Goal: Information Seeking & Learning: Compare options

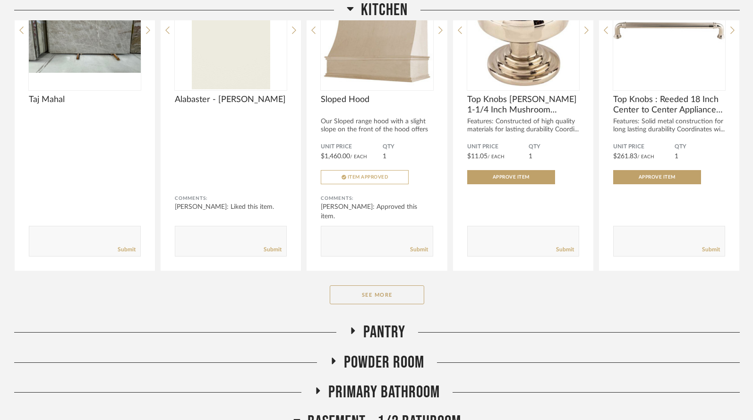
scroll to position [277, 0]
click at [365, 285] on button "See More" at bounding box center [377, 294] width 95 height 19
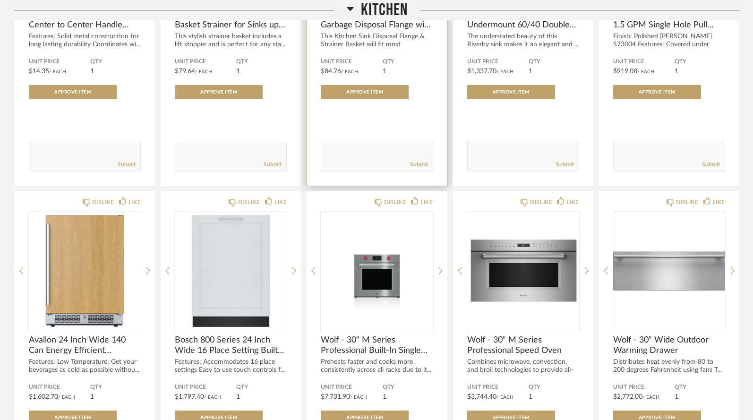
scroll to position [688, 0]
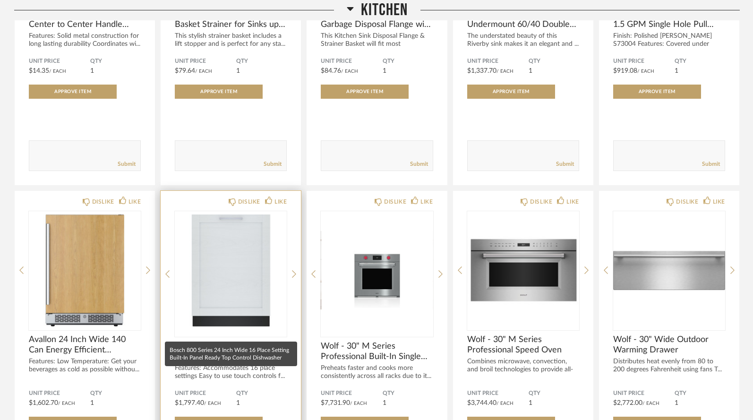
click at [203, 341] on span "Bosch 800 Series 24 Inch Wide 16 Place Setting Built-In Panel Ready Top Control…" at bounding box center [231, 351] width 112 height 21
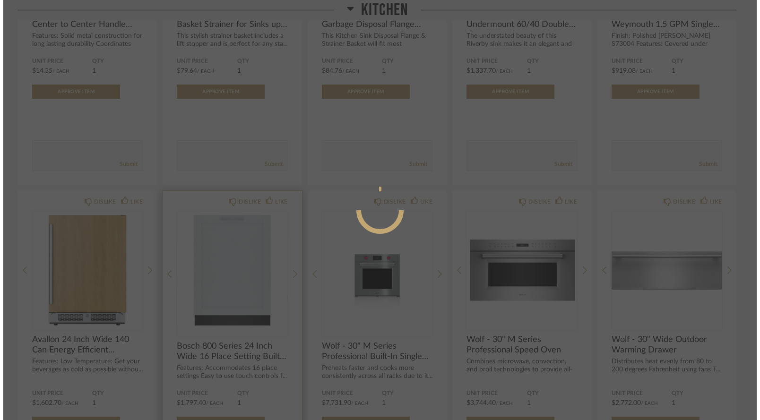
scroll to position [0, 0]
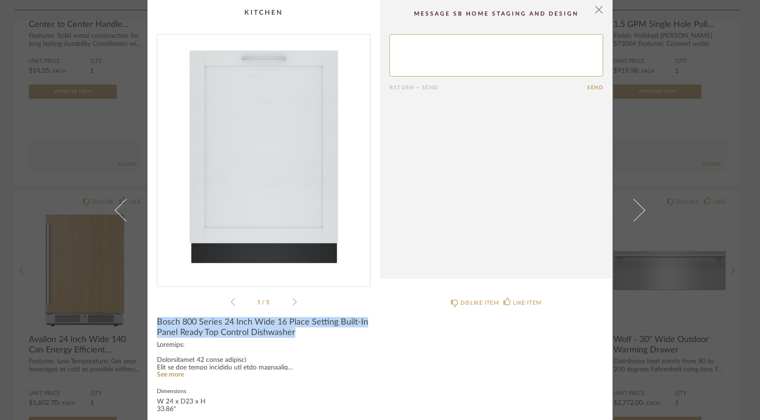
drag, startPoint x: 155, startPoint y: 320, endPoint x: 294, endPoint y: 338, distance: 140.1
click at [294, 338] on product-name "Bosch 800 Series 24 Inch Wide 16 Place Setting Built-In Panel Ready Top Control…" at bounding box center [264, 329] width 214 height 25
copy span "Bosch 800 Series 24 Inch Wide 16 Place Setting Built-In Panel Ready Top Control…"
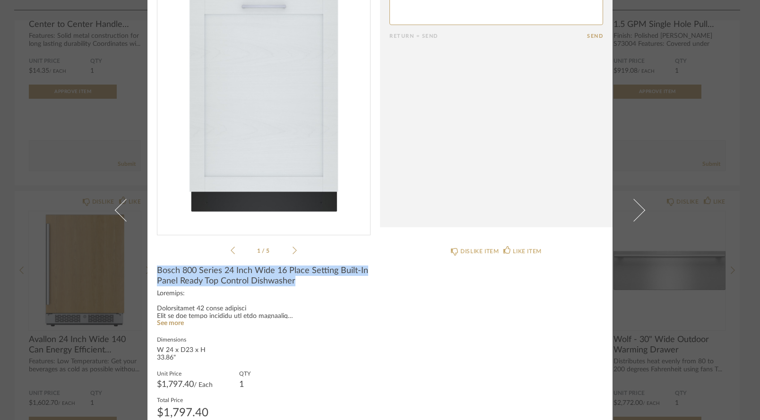
scroll to position [52, 0]
click at [175, 323] on link "See more" at bounding box center [170, 323] width 27 height 7
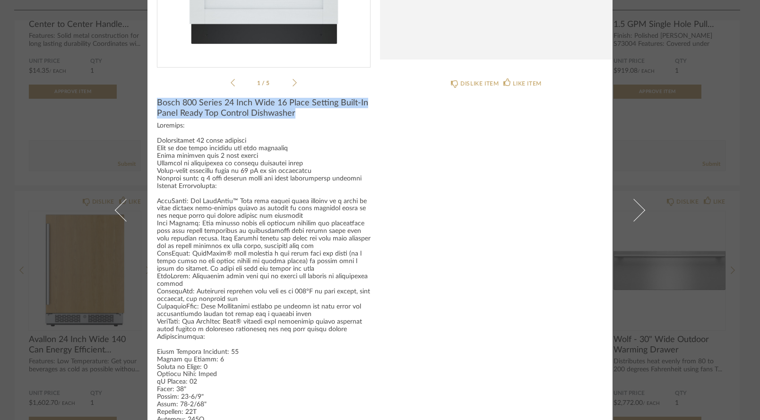
scroll to position [210, 0]
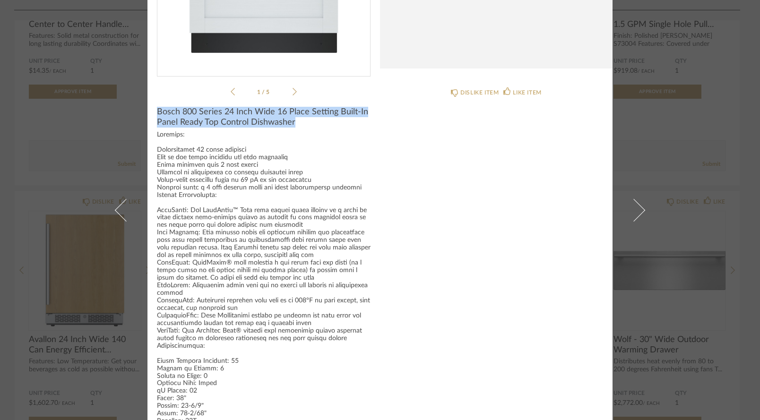
click at [298, 122] on span "Bosch 800 Series 24 Inch Wide 16 Place Setting Built-In Panel Ready Top Control…" at bounding box center [264, 117] width 214 height 21
drag, startPoint x: 293, startPoint y: 124, endPoint x: 153, endPoint y: 112, distance: 140.9
click at [153, 112] on cpp-summary-info "Bosch 800 Series 24 Inch Wide 16 Place Setting Built-In Panel Ready Top Control…" at bounding box center [263, 328] width 233 height 462
copy span "Bosch 800 Series 24 Inch Wide 16 Place Setting Built-In Panel Ready Top Control…"
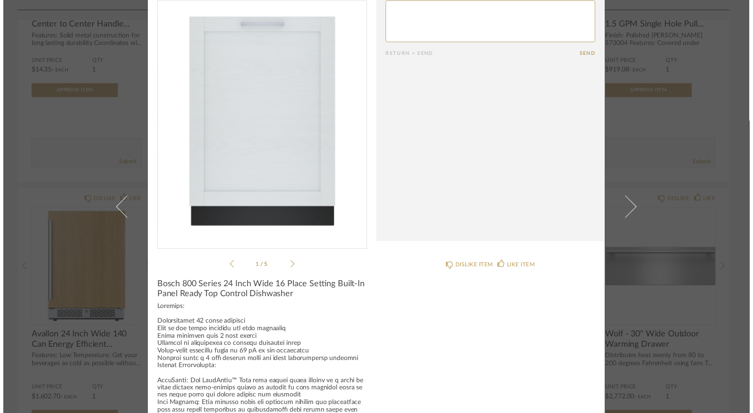
scroll to position [29, 0]
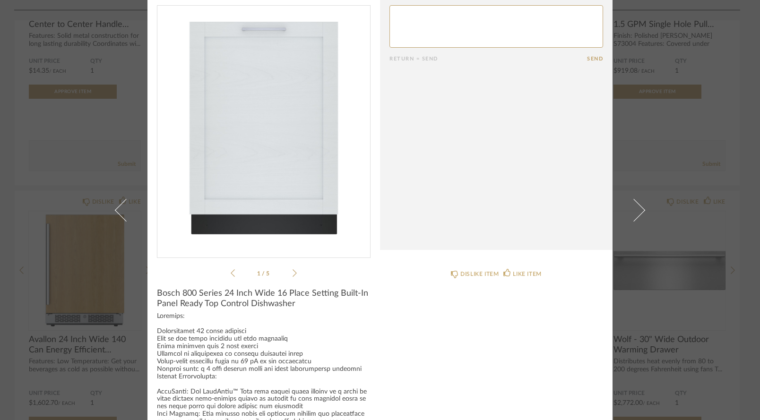
click at [294, 274] on div "1 / 5" at bounding box center [264, 142] width 214 height 274
click at [293, 274] on icon at bounding box center [295, 273] width 4 height 9
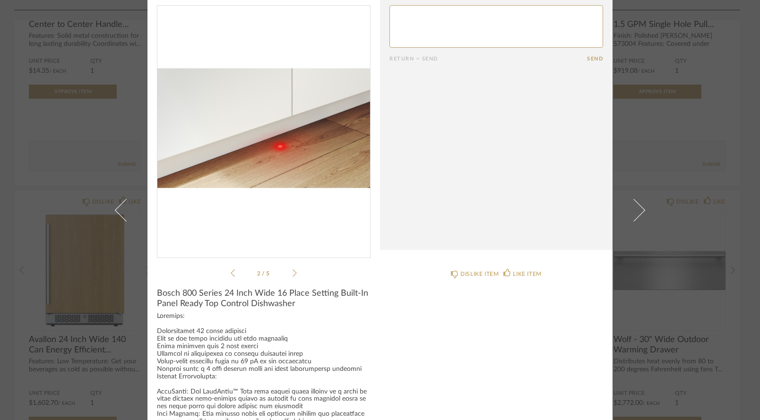
click at [293, 274] on icon at bounding box center [295, 273] width 4 height 9
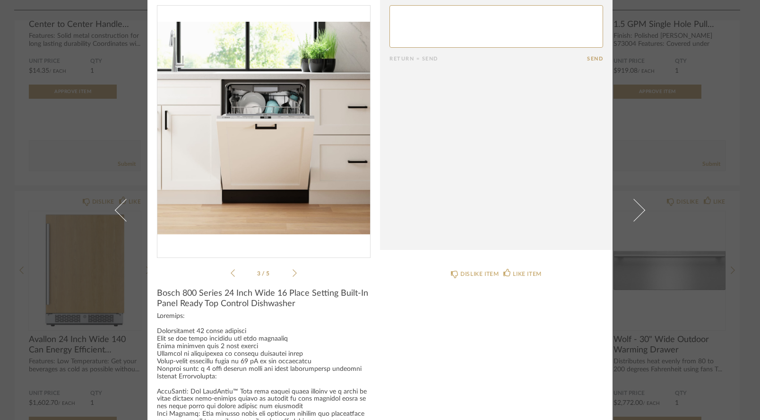
click at [293, 274] on icon at bounding box center [295, 273] width 4 height 9
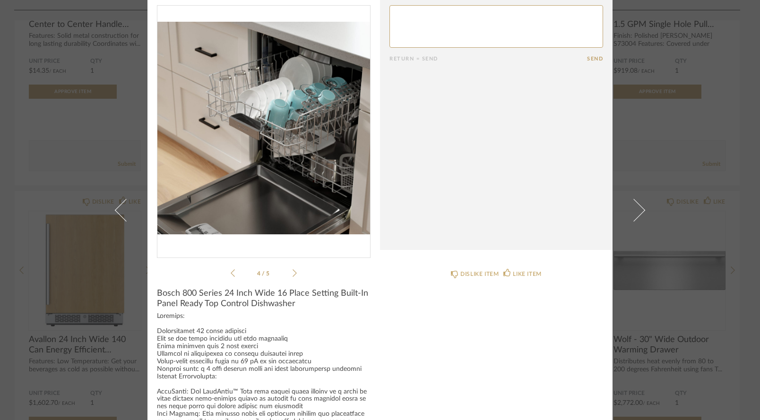
click at [293, 274] on icon at bounding box center [295, 273] width 4 height 9
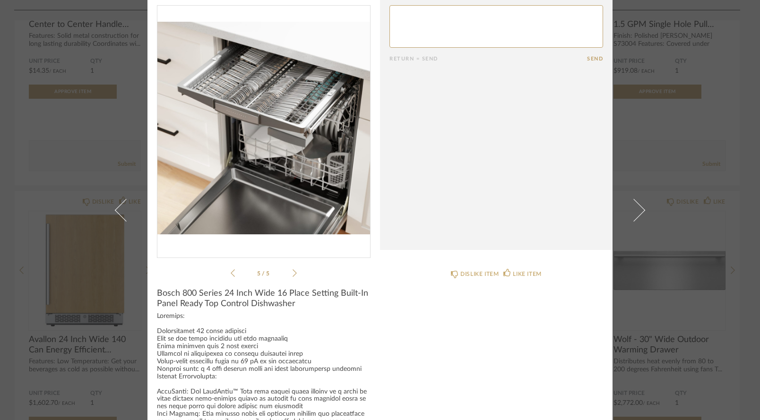
click at [293, 274] on icon at bounding box center [295, 273] width 4 height 9
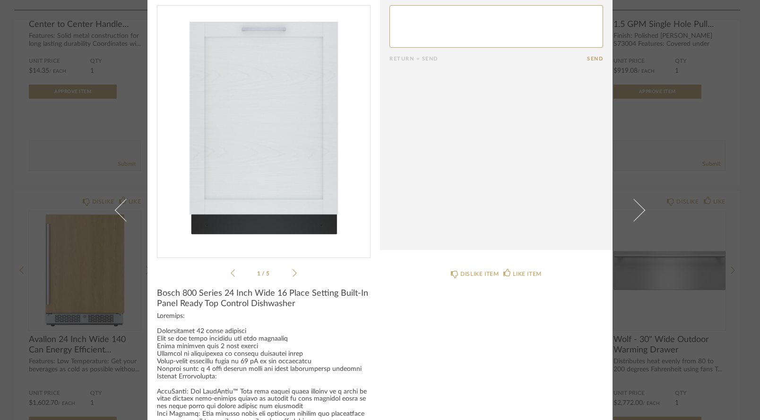
click at [293, 274] on icon at bounding box center [295, 273] width 4 height 9
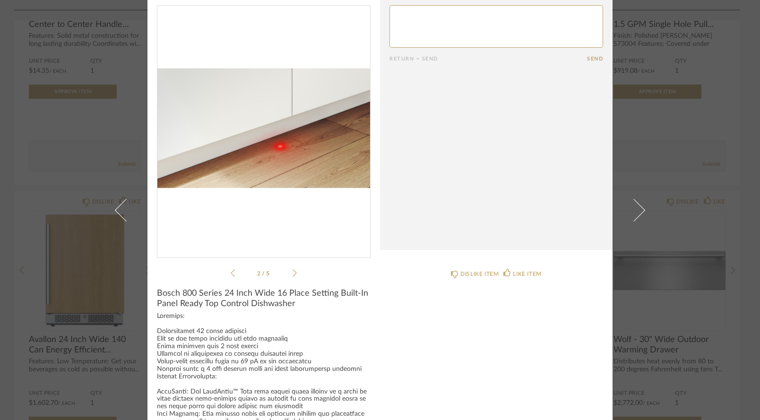
click at [293, 276] on icon at bounding box center [295, 273] width 4 height 9
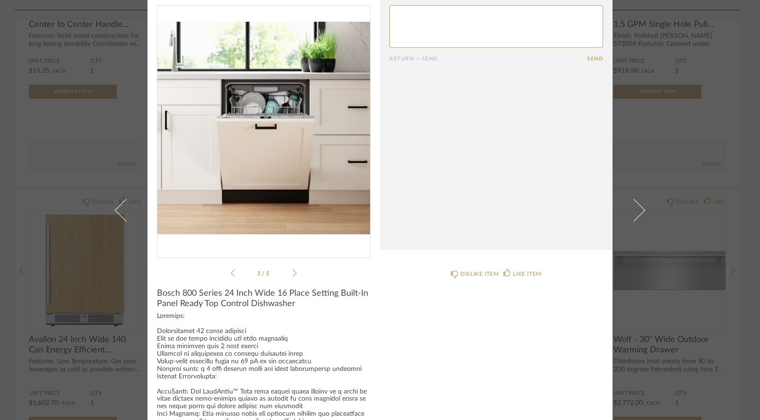
click at [293, 276] on icon at bounding box center [295, 273] width 4 height 9
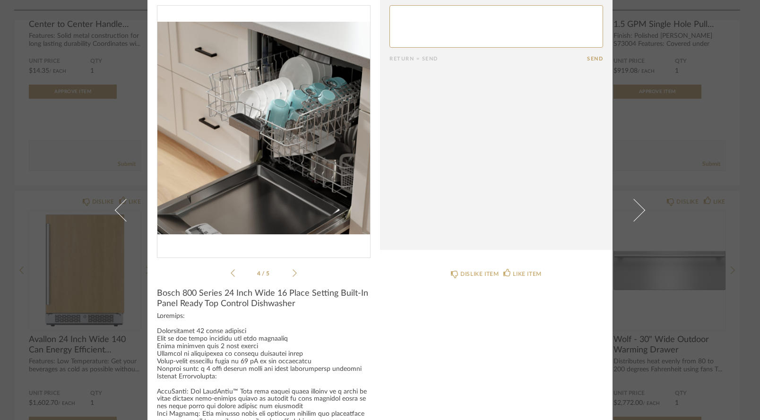
click at [231, 276] on icon at bounding box center [233, 273] width 4 height 9
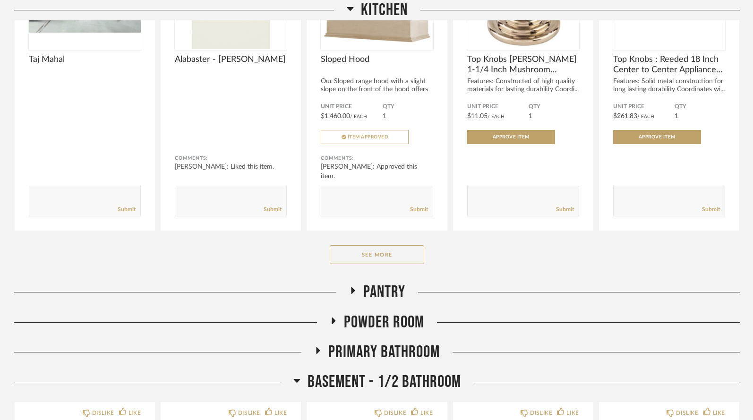
scroll to position [319, 0]
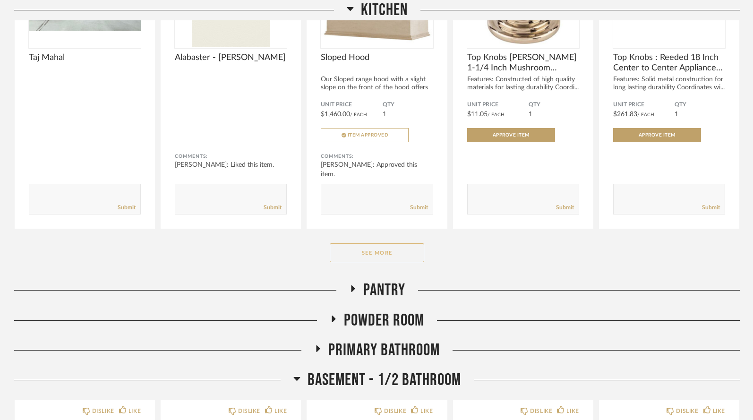
click at [369, 243] on button "See More" at bounding box center [377, 252] width 95 height 19
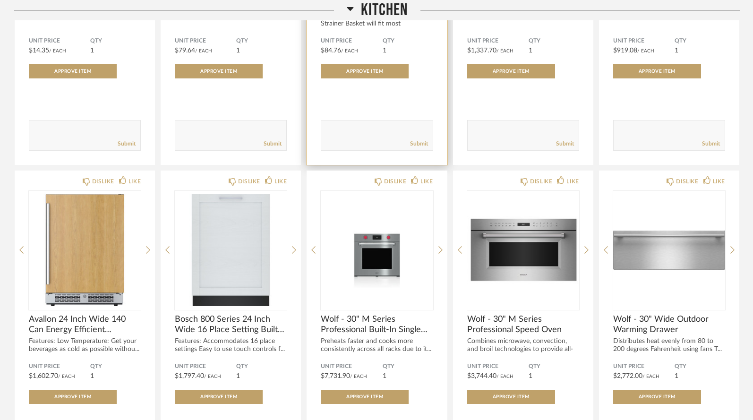
scroll to position [715, 0]
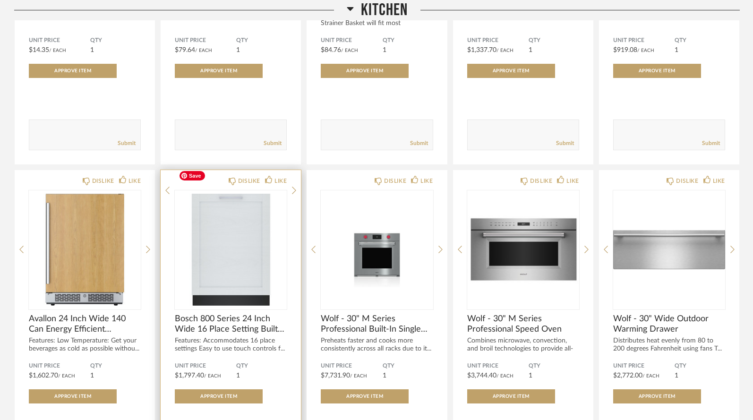
click at [0, 0] on img at bounding box center [0, 0] width 0 height 0
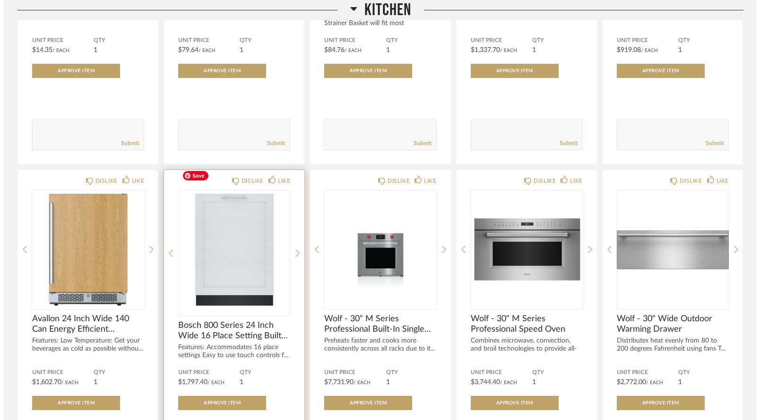
scroll to position [0, 0]
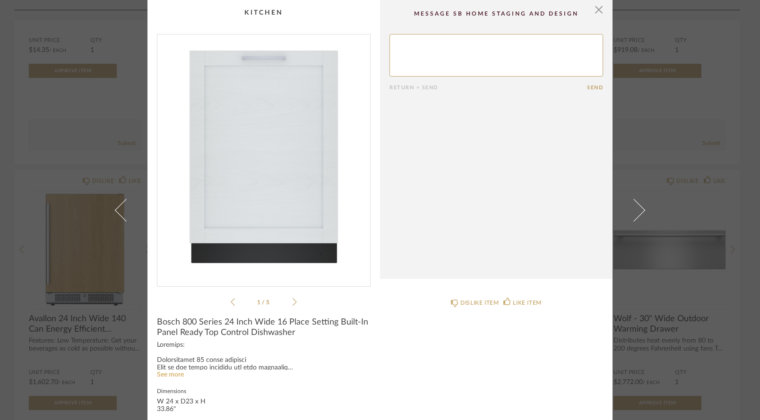
click at [169, 376] on link "See more" at bounding box center [170, 375] width 27 height 7
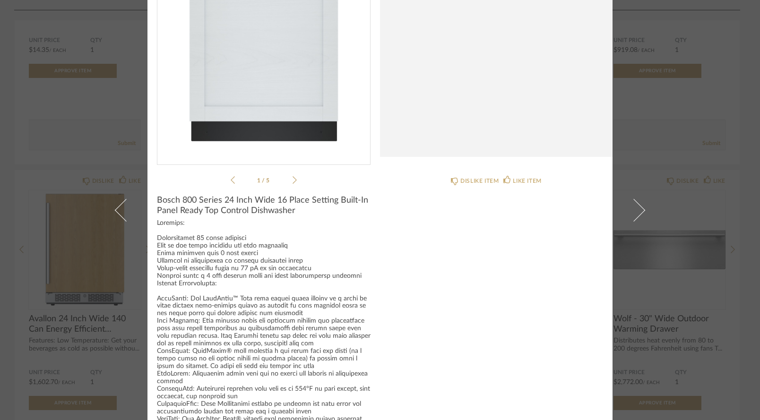
scroll to position [79, 0]
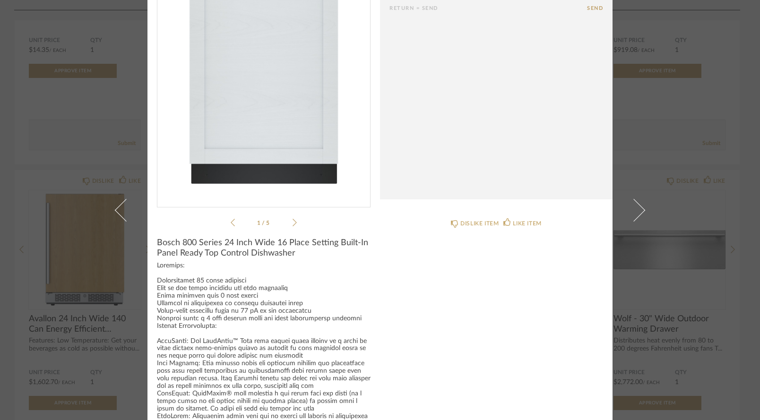
click at [293, 225] on icon at bounding box center [295, 222] width 4 height 9
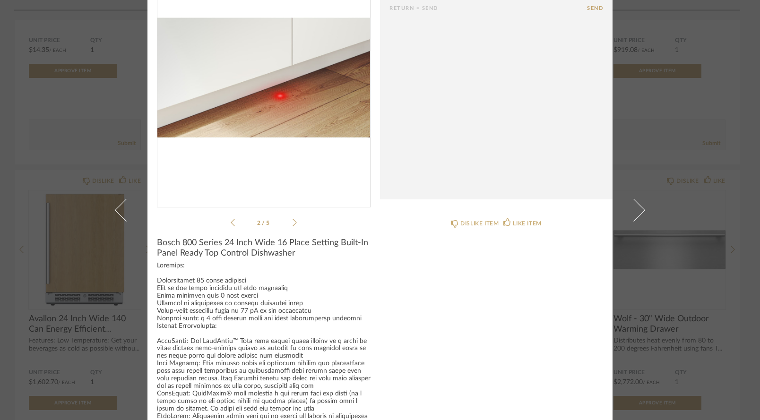
click at [293, 225] on icon at bounding box center [295, 222] width 4 height 9
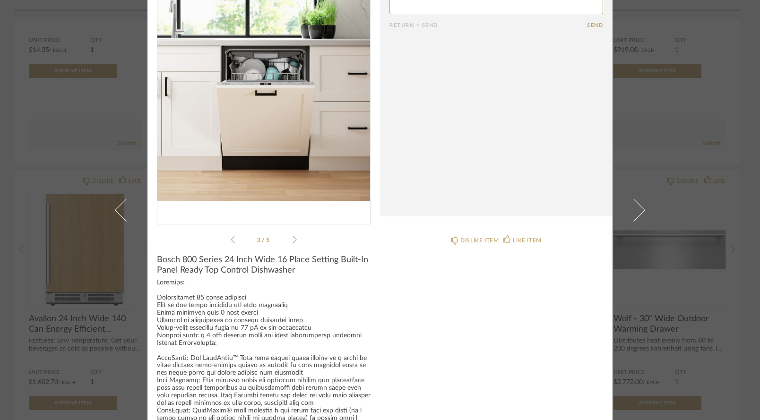
scroll to position [58, 0]
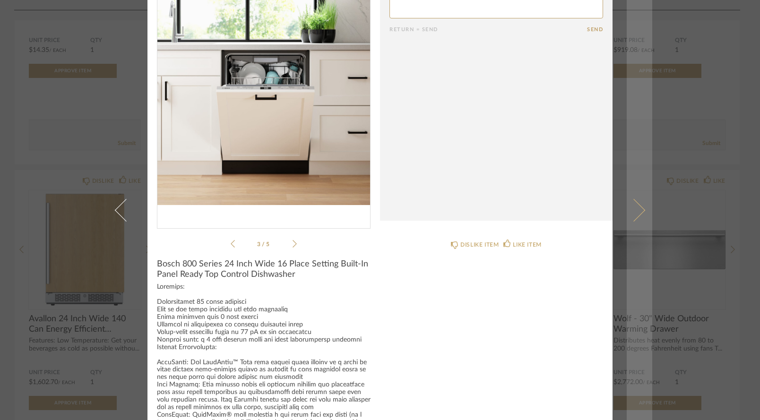
click at [635, 81] on link at bounding box center [640, 210] width 26 height 420
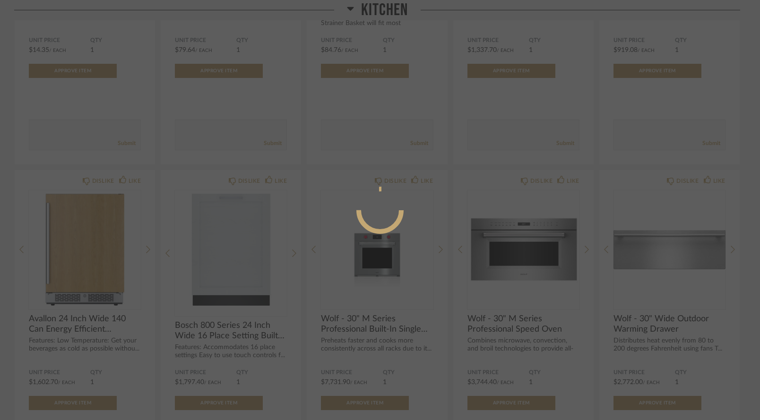
scroll to position [0, 0]
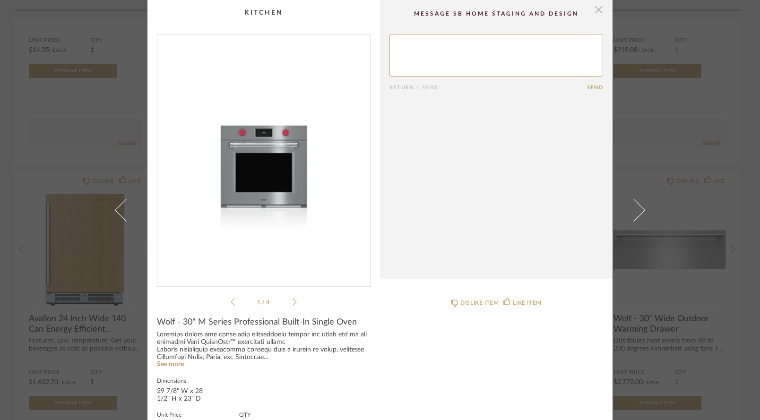
click at [593, 6] on span "button" at bounding box center [598, 9] width 19 height 19
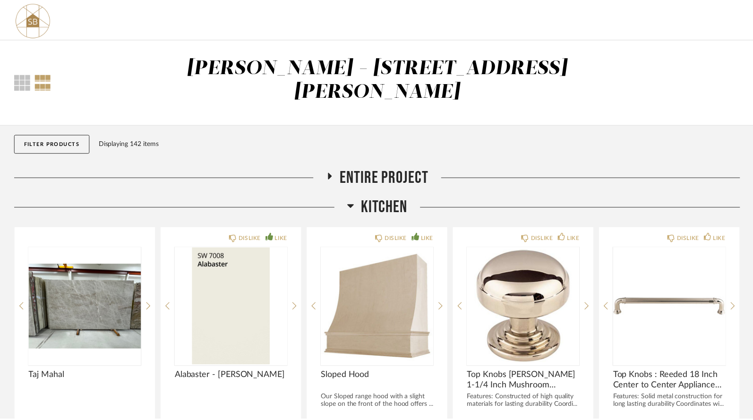
scroll to position [715, 0]
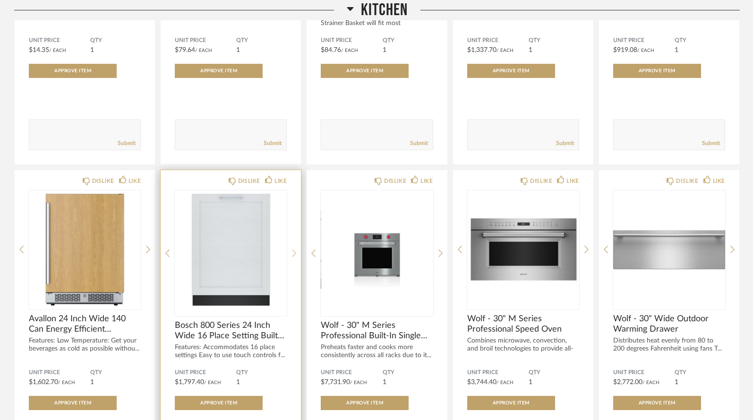
click at [294, 249] on icon at bounding box center [294, 253] width 4 height 9
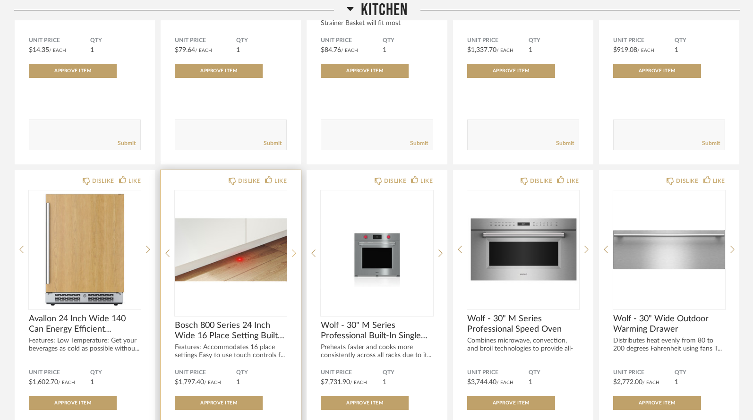
click at [294, 249] on icon at bounding box center [294, 253] width 4 height 9
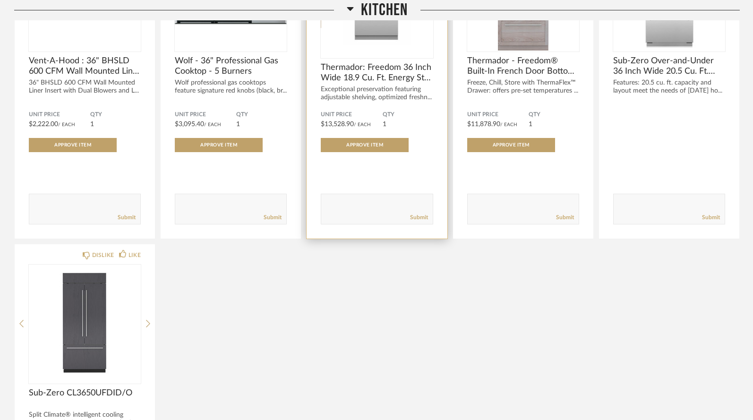
scroll to position [1328, 0]
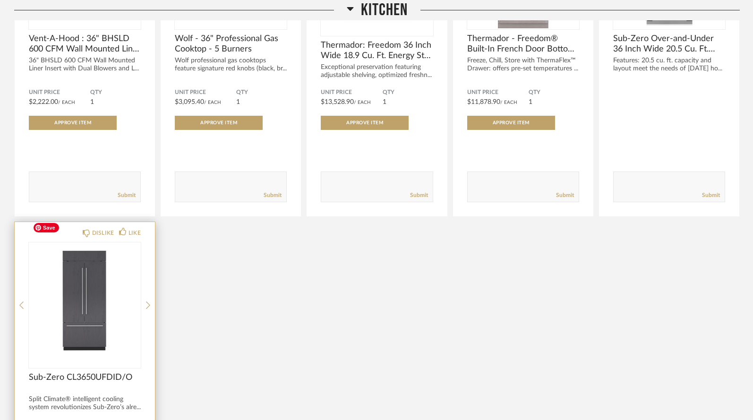
click at [0, 0] on img at bounding box center [0, 0] width 0 height 0
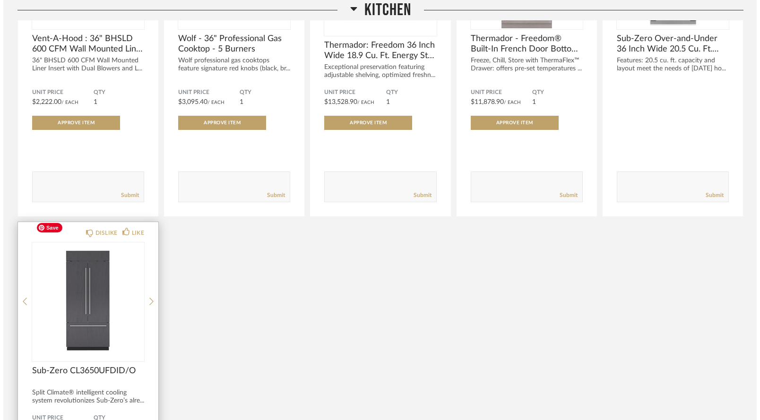
scroll to position [0, 0]
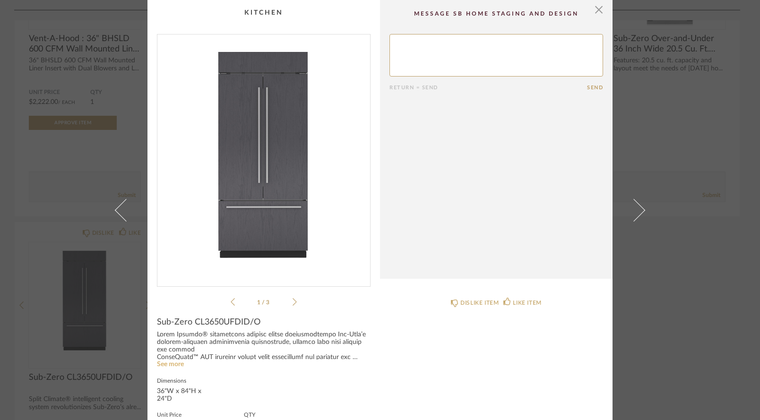
click at [174, 363] on link "See more" at bounding box center [170, 364] width 27 height 7
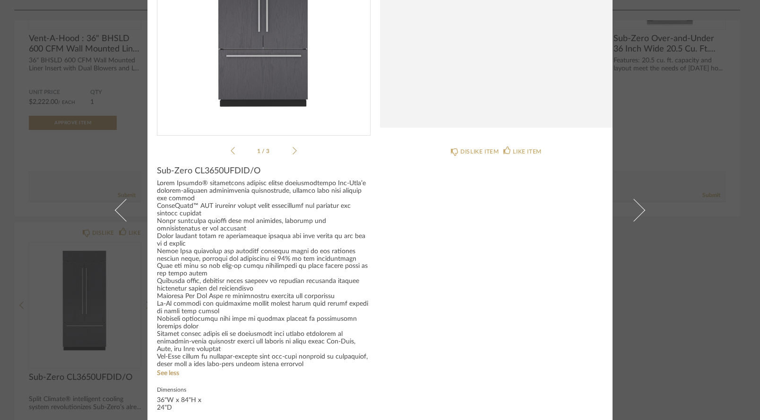
scroll to position [136, 0]
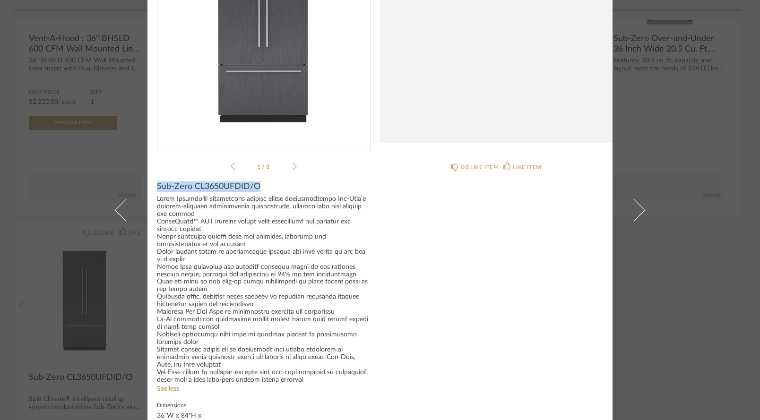
drag, startPoint x: 155, startPoint y: 187, endPoint x: 264, endPoint y: 183, distance: 109.3
click at [264, 183] on div "Sub-Zero CL3650UFDID/O" at bounding box center [264, 187] width 214 height 10
copy span "Sub-Zero CL3650UFDID/O"
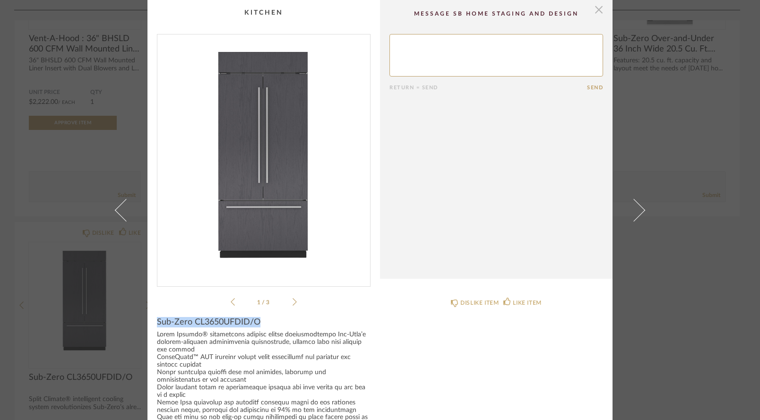
scroll to position [0, 0]
click at [595, 12] on span "button" at bounding box center [598, 9] width 19 height 19
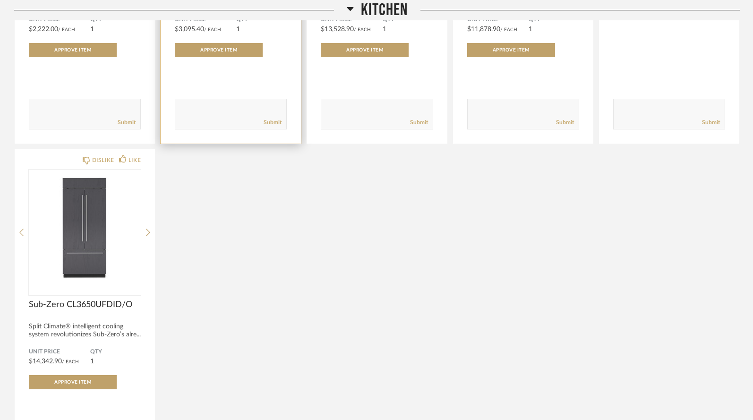
scroll to position [1402, 0]
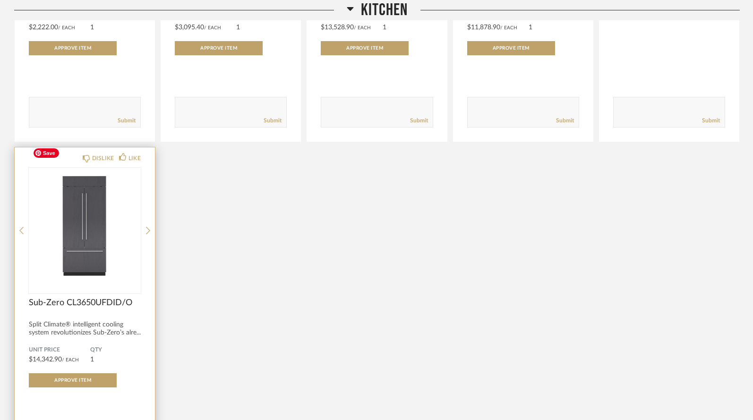
click at [88, 219] on img "0" at bounding box center [85, 227] width 112 height 118
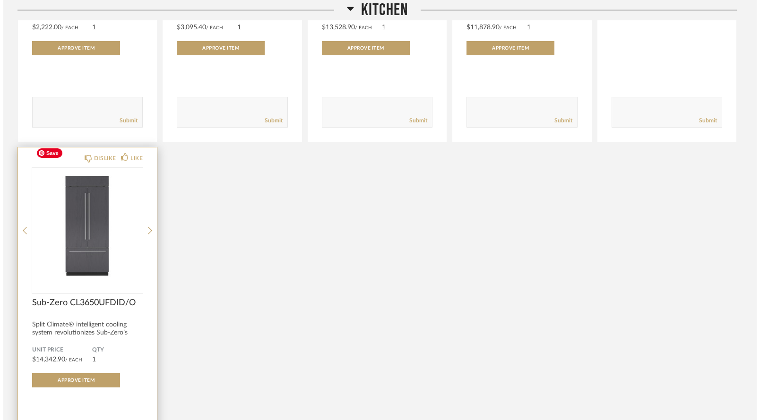
scroll to position [0, 0]
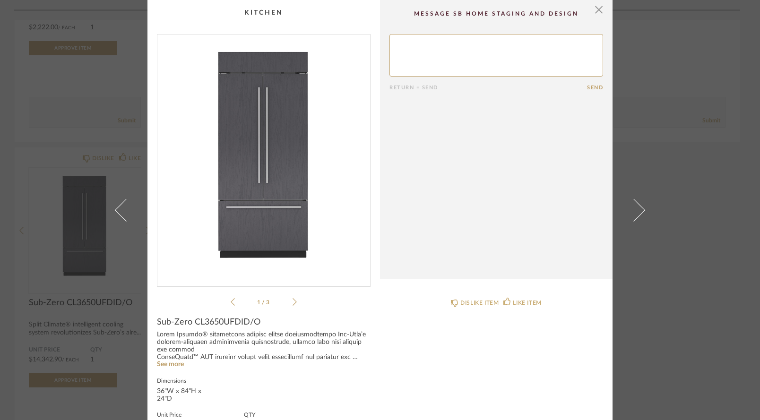
click at [293, 303] on icon at bounding box center [295, 302] width 4 height 9
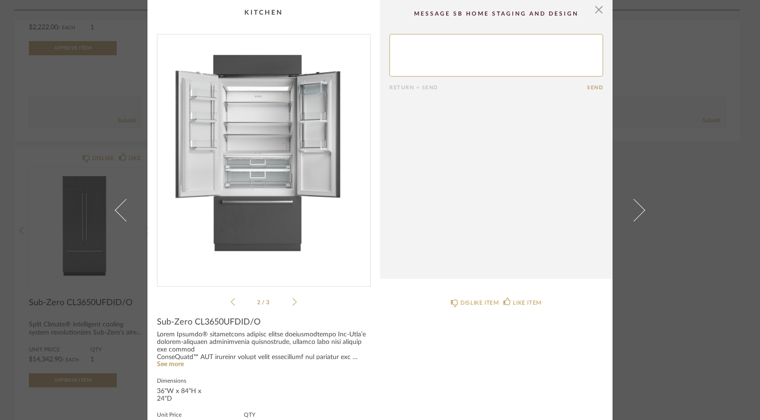
click at [293, 303] on icon at bounding box center [295, 302] width 4 height 9
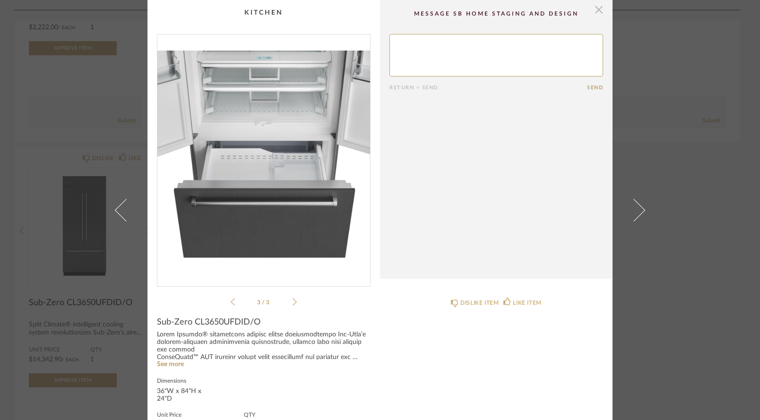
click at [597, 10] on span "button" at bounding box center [598, 9] width 19 height 19
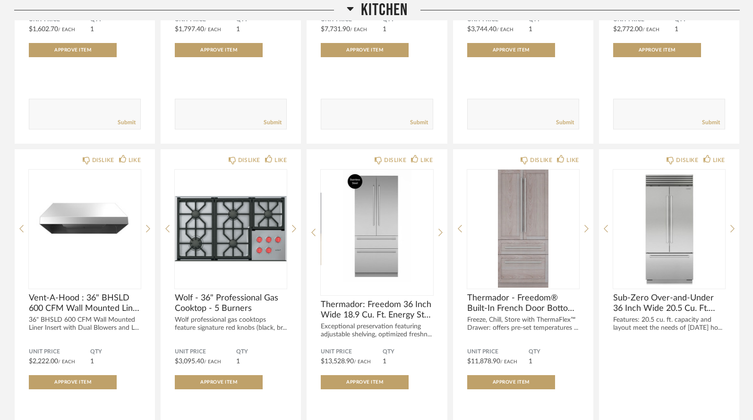
scroll to position [1162, 0]
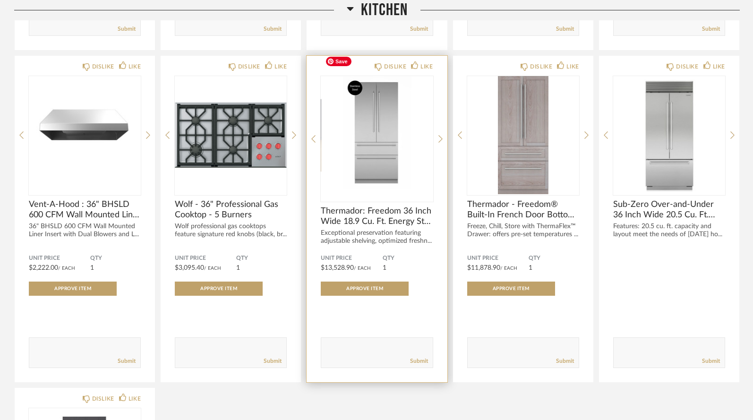
click at [382, 125] on img "0" at bounding box center [377, 135] width 112 height 118
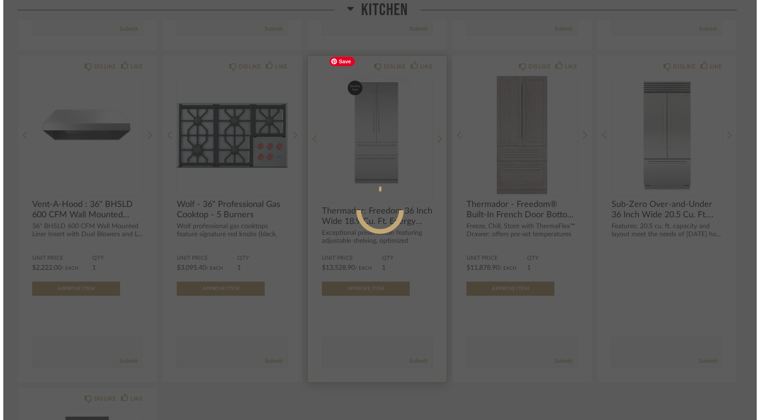
scroll to position [0, 0]
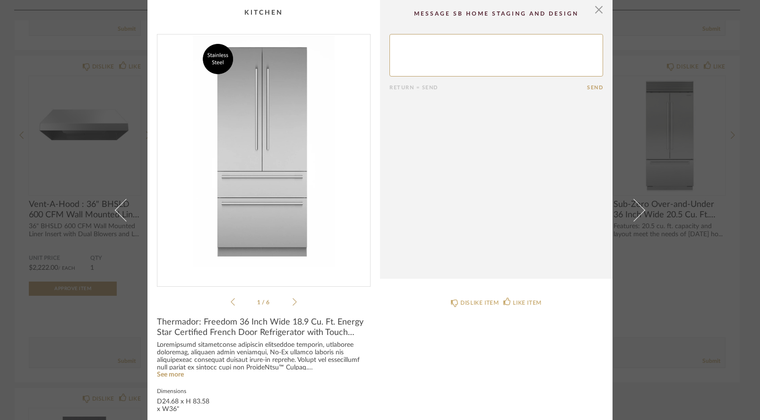
click at [293, 302] on icon at bounding box center [295, 302] width 4 height 9
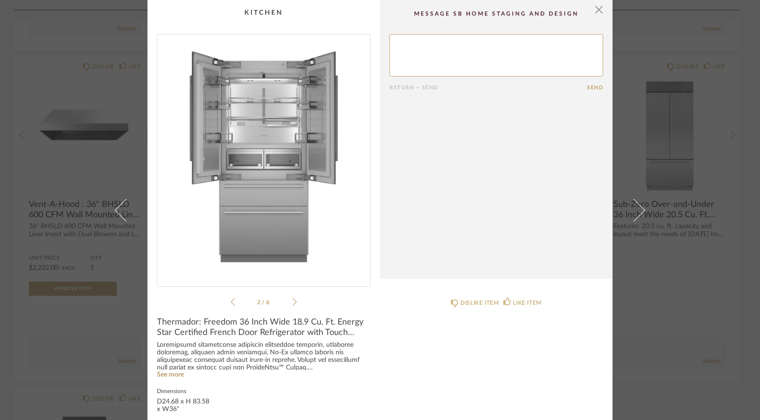
click at [293, 302] on icon at bounding box center [295, 302] width 4 height 9
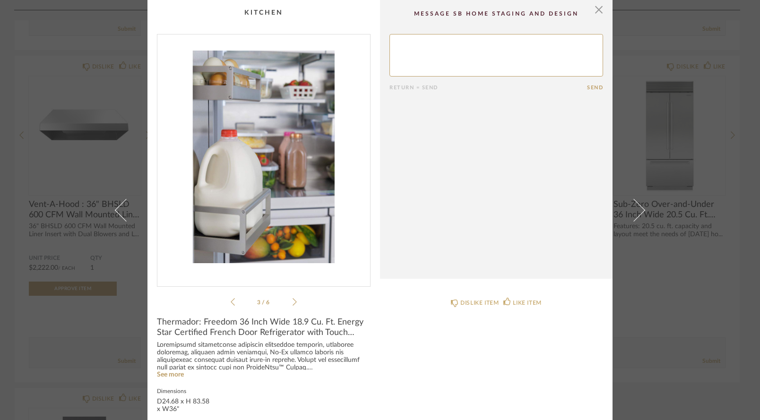
click at [293, 302] on icon at bounding box center [295, 302] width 4 height 9
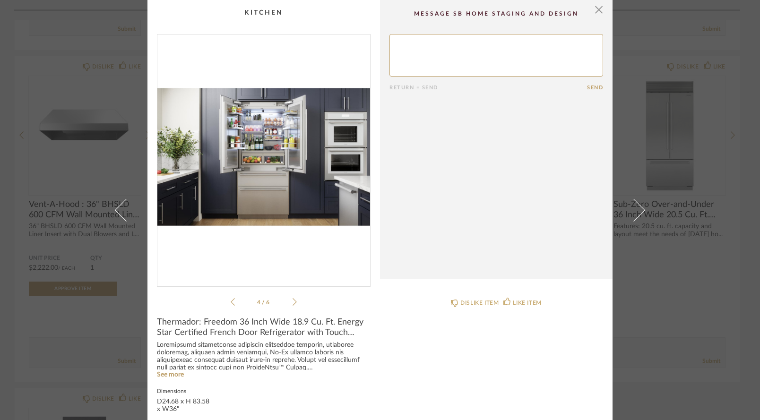
click at [293, 302] on icon at bounding box center [295, 302] width 4 height 9
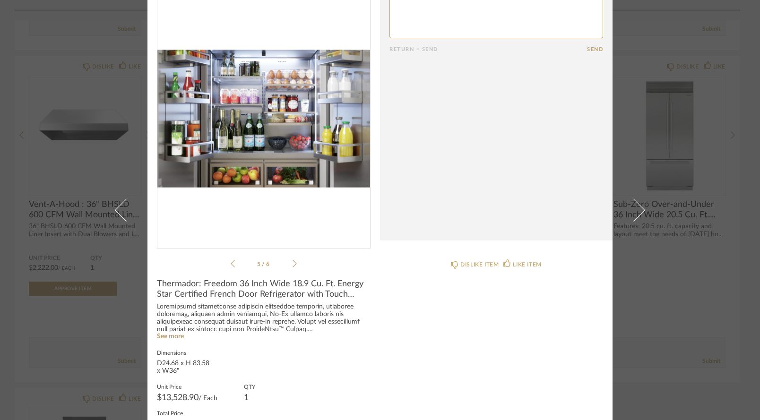
scroll to position [49, 0]
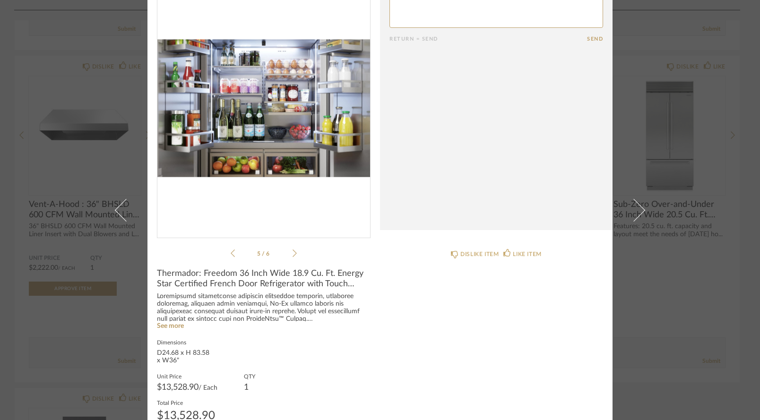
click at [89, 395] on div "× 5 / 6 Return = Send Send Thermador: Freedom 36 Inch Wide 18.9 Cu. Ft. Energy …" at bounding box center [380, 210] width 760 height 420
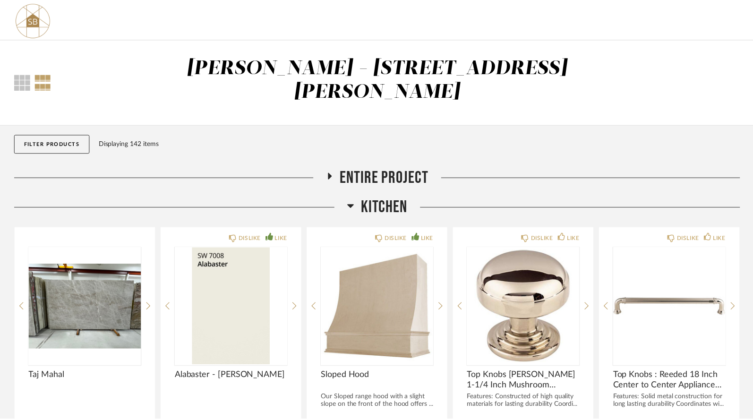
scroll to position [1162, 0]
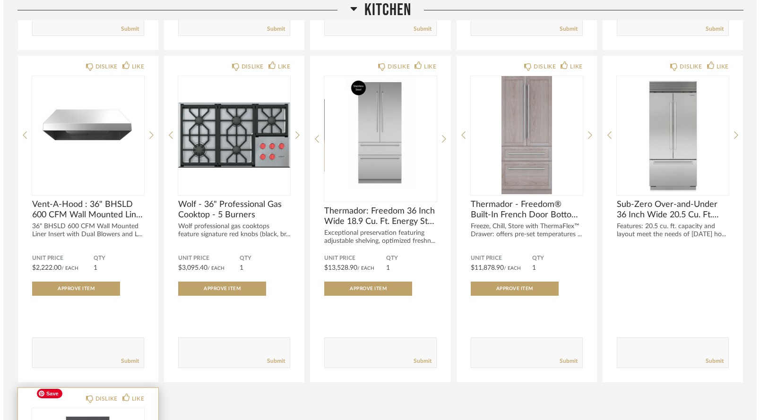
scroll to position [0, 0]
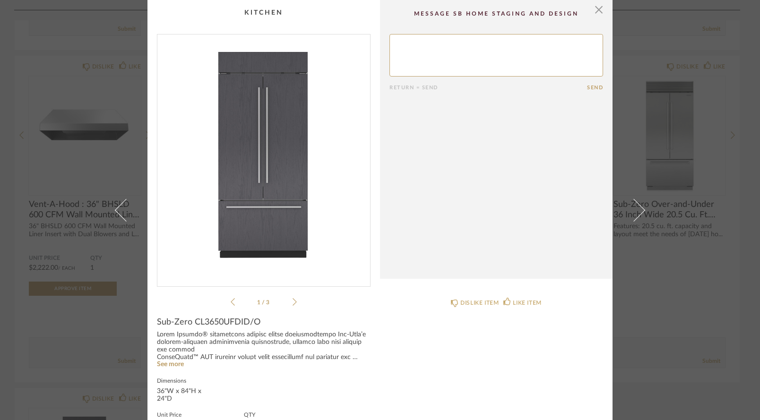
click at [293, 301] on icon at bounding box center [295, 302] width 4 height 9
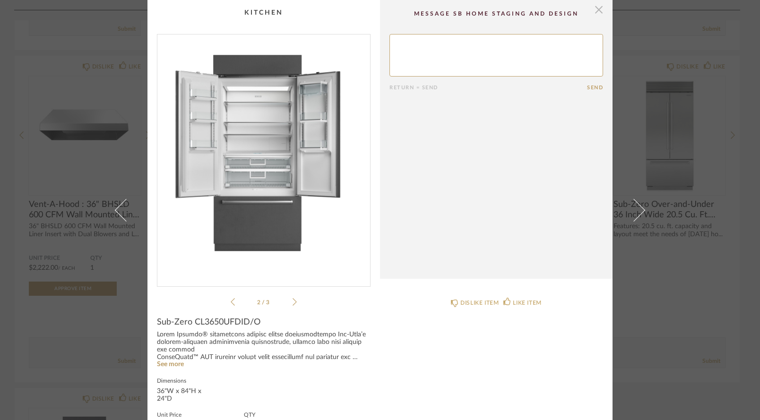
click at [597, 11] on span "button" at bounding box center [598, 9] width 19 height 19
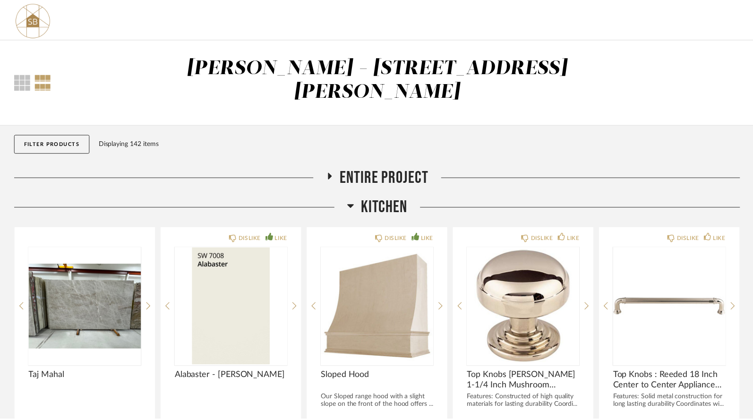
scroll to position [1162, 0]
